Goal: Find specific page/section: Find specific page/section

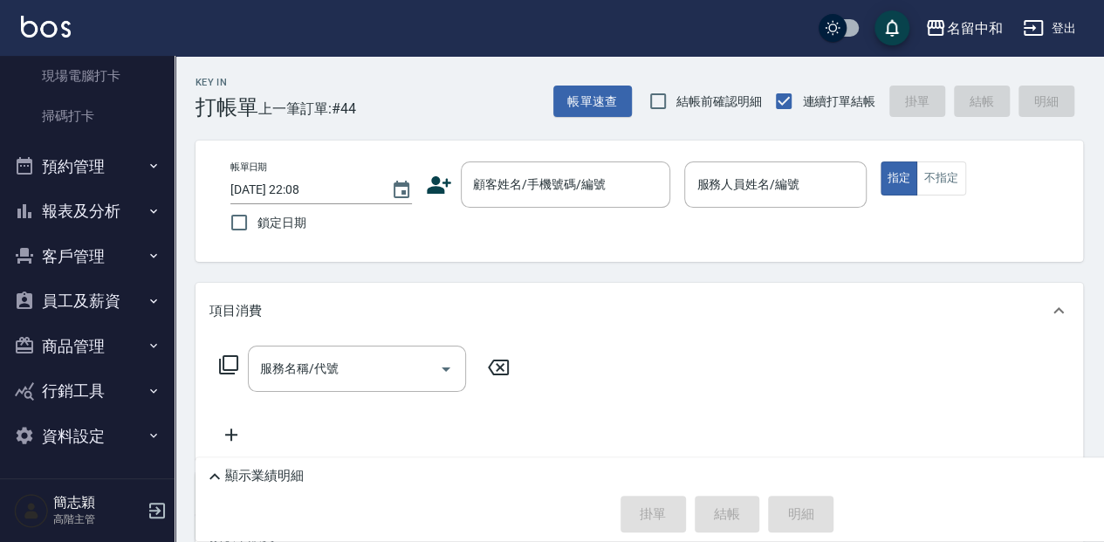
scroll to position [58, 0]
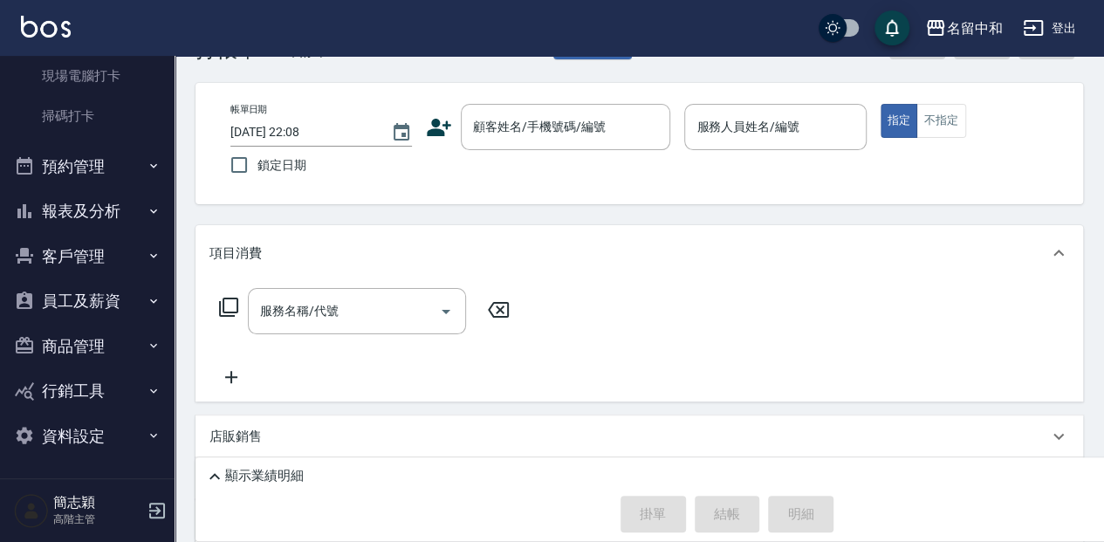
click at [91, 207] on button "報表及分析" at bounding box center [87, 210] width 161 height 45
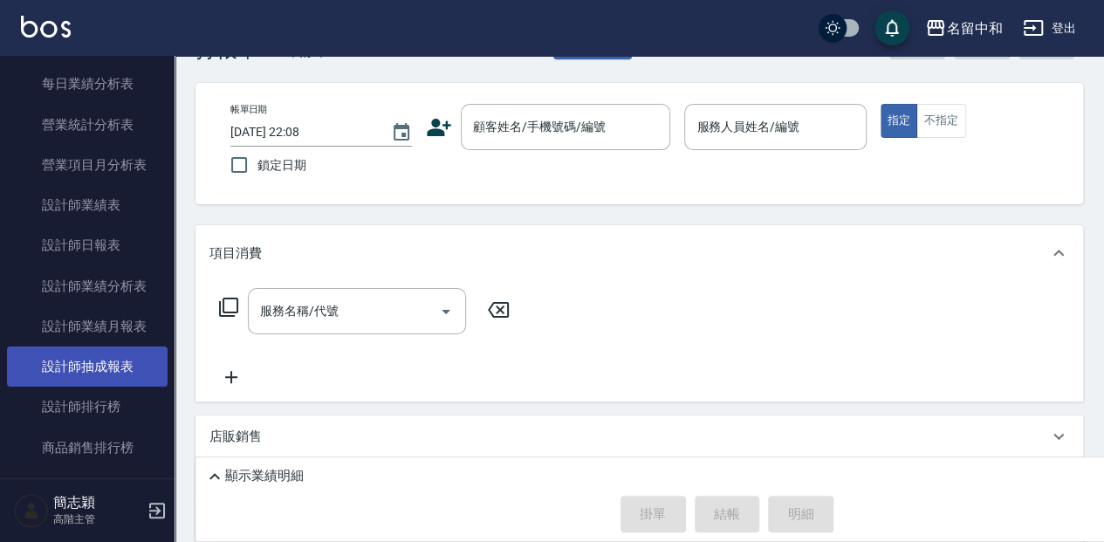
scroll to position [1103, 0]
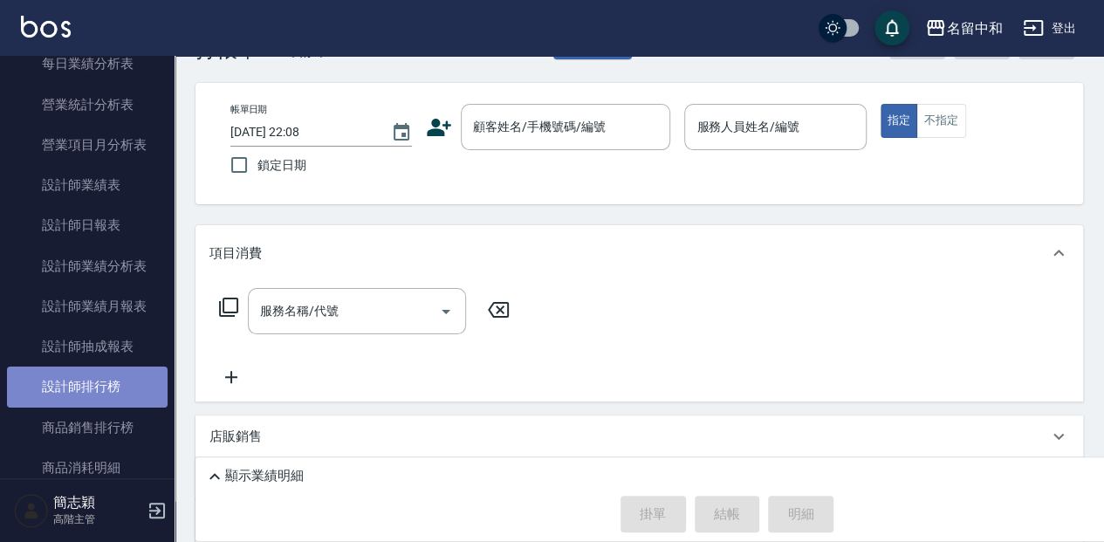
click at [106, 377] on link "設計師排行榜" at bounding box center [87, 386] width 161 height 40
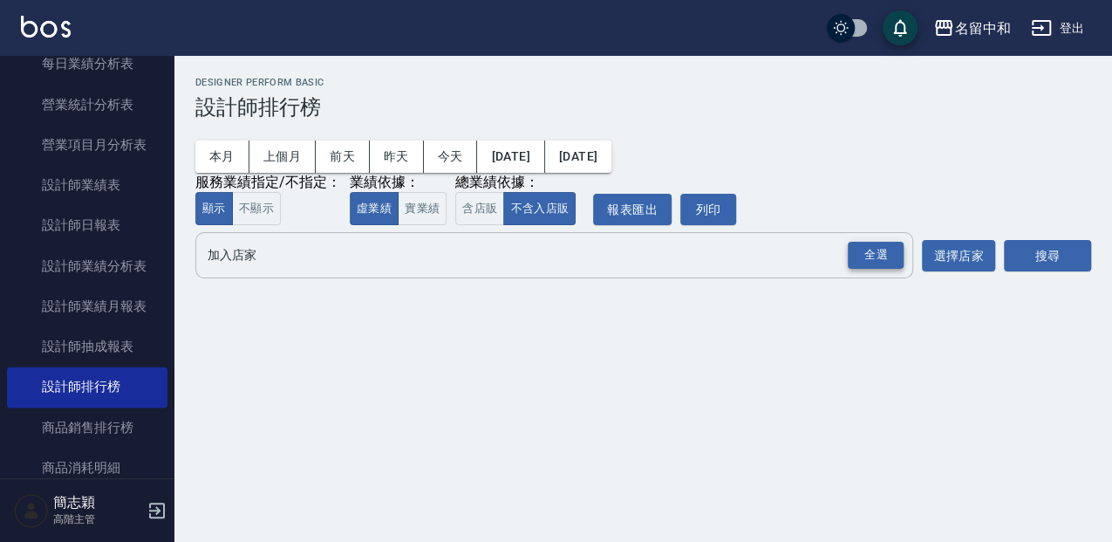
click at [887, 260] on div "全選" at bounding box center [876, 255] width 56 height 27
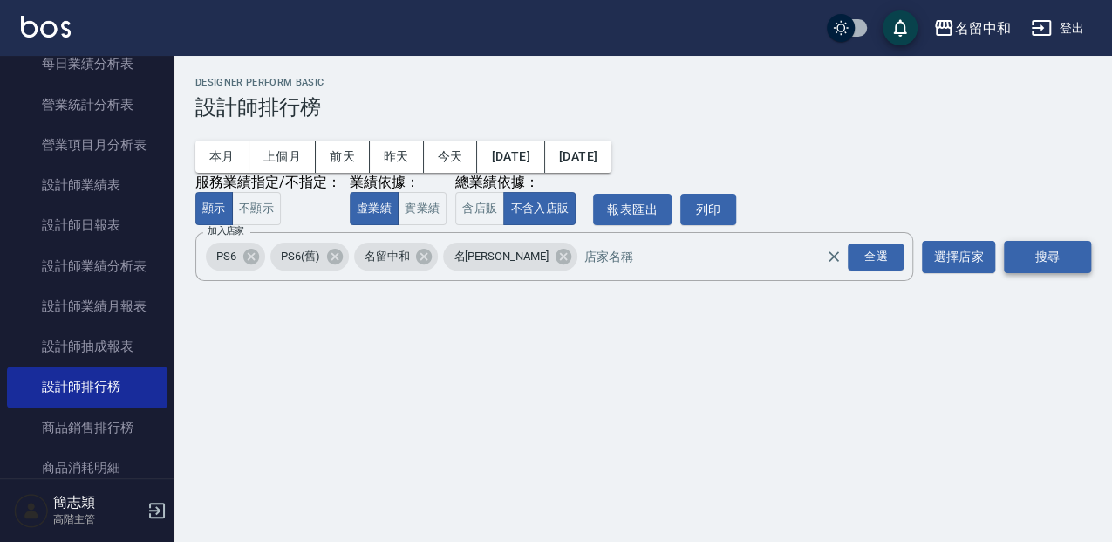
click at [1034, 250] on button "搜尋" at bounding box center [1047, 257] width 87 height 32
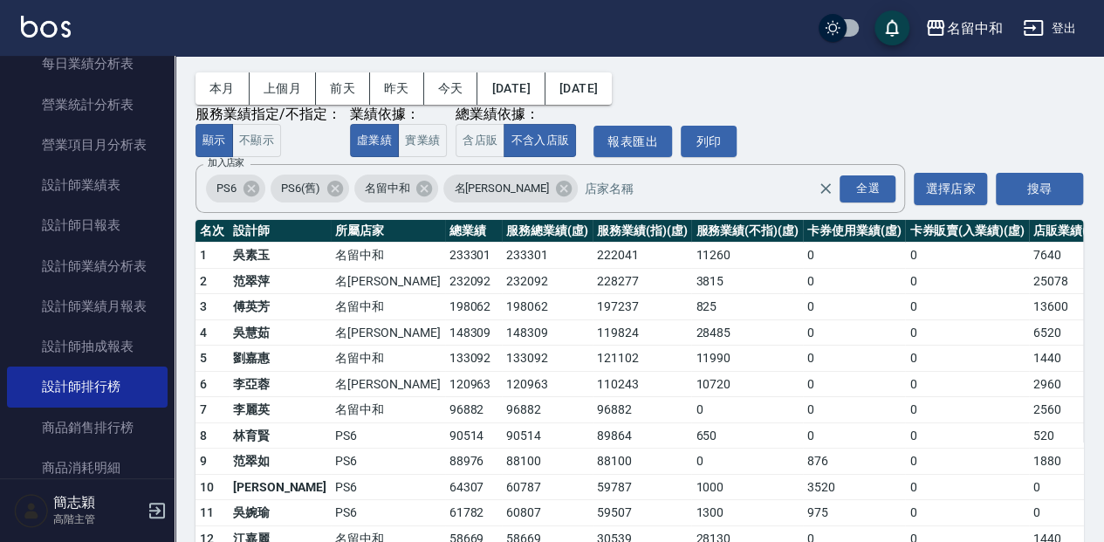
scroll to position [61, 0]
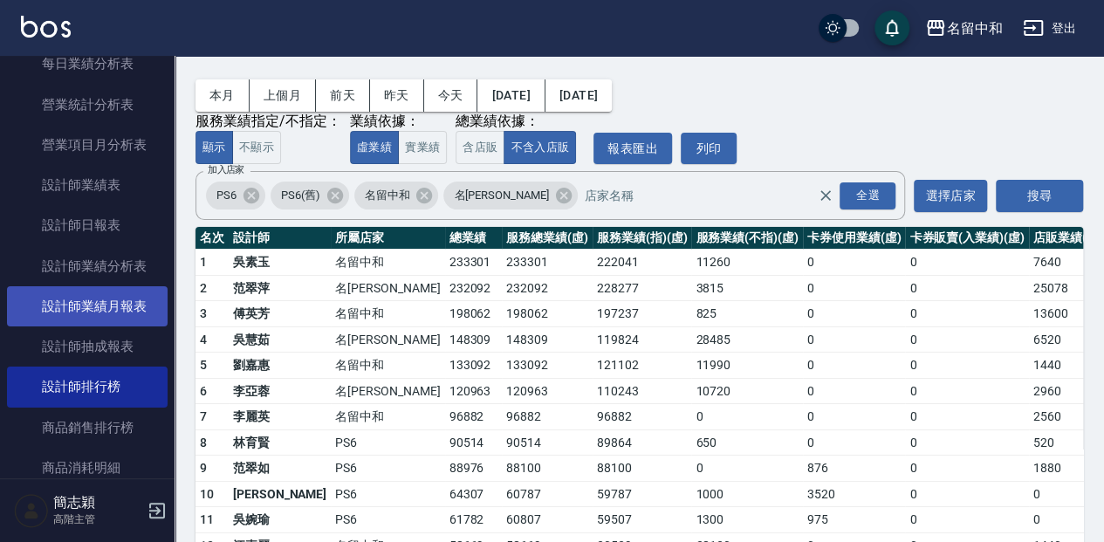
click at [122, 339] on link "設計師抽成報表" at bounding box center [87, 346] width 161 height 40
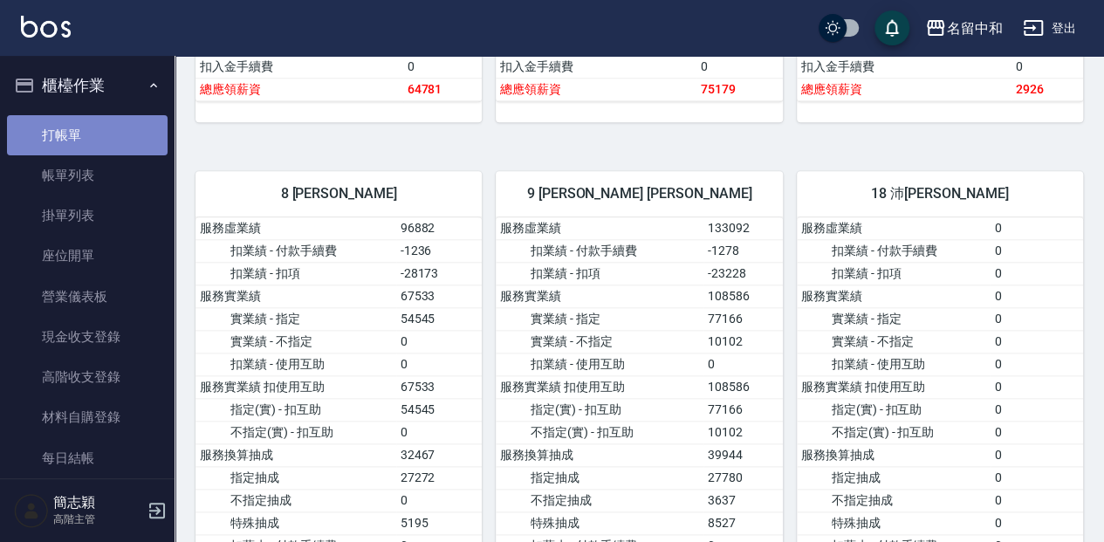
click at [100, 126] on link "打帳單" at bounding box center [87, 135] width 161 height 40
